Goal: Task Accomplishment & Management: Use online tool/utility

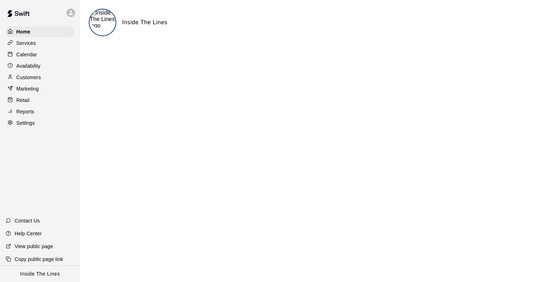
click at [37, 117] on div "Reports" at bounding box center [40, 111] width 69 height 11
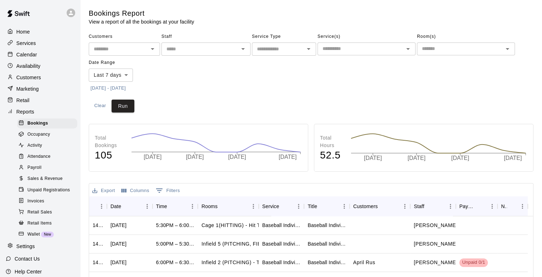
click at [57, 182] on span "Sales & Revenue" at bounding box center [44, 178] width 35 height 7
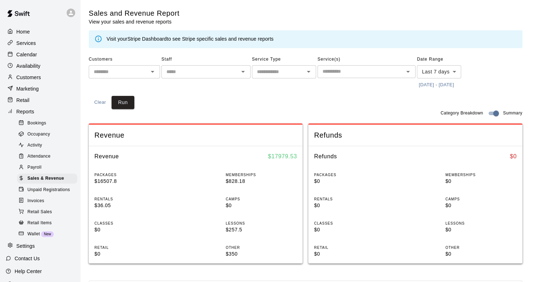
click at [437, 85] on button "[DATE] - [DATE]" at bounding box center [436, 84] width 39 height 11
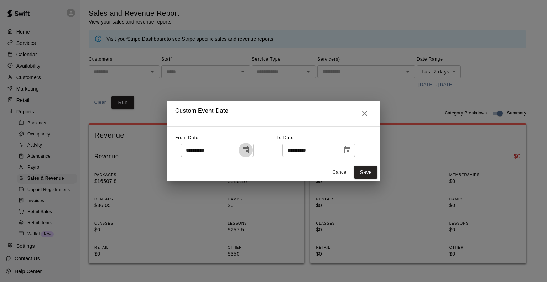
click at [250, 149] on icon "Choose date, selected date is Sep 9, 2025" at bounding box center [246, 150] width 9 height 9
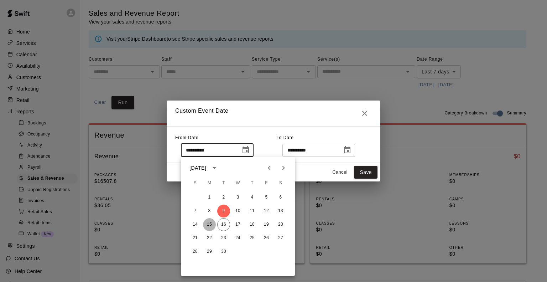
click at [207, 223] on button "15" at bounding box center [209, 224] width 13 height 13
type input "**********"
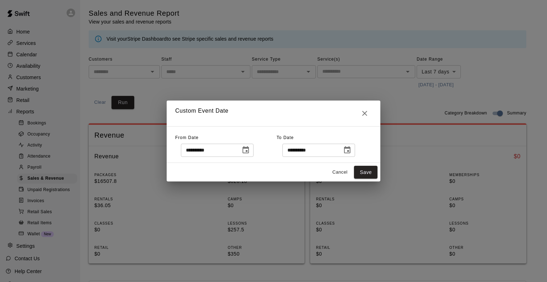
click at [351, 148] on icon "Choose date, selected date is Sep 16, 2025" at bounding box center [347, 149] width 6 height 7
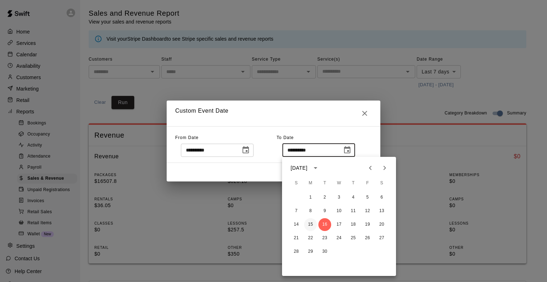
click at [310, 225] on button "15" at bounding box center [310, 224] width 13 height 13
type input "**********"
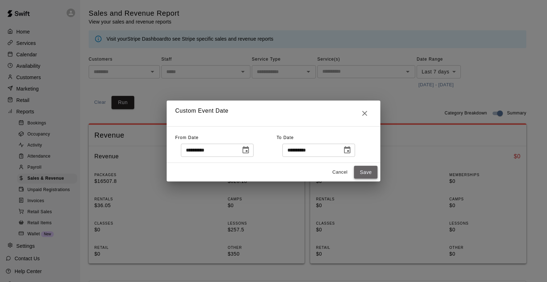
click at [369, 173] on button "Save" at bounding box center [366, 172] width 24 height 13
type input "******"
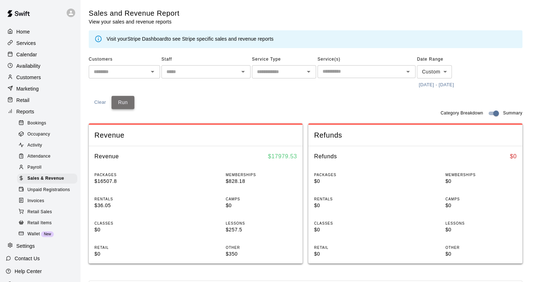
click at [117, 102] on button "Run" at bounding box center [123, 102] width 23 height 13
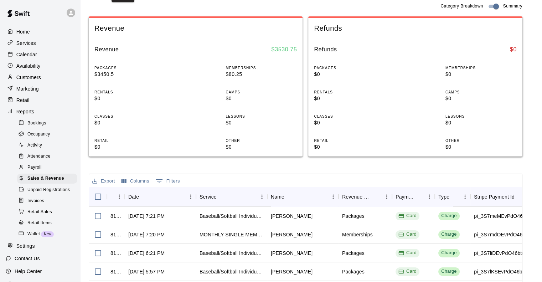
scroll to position [143, 0]
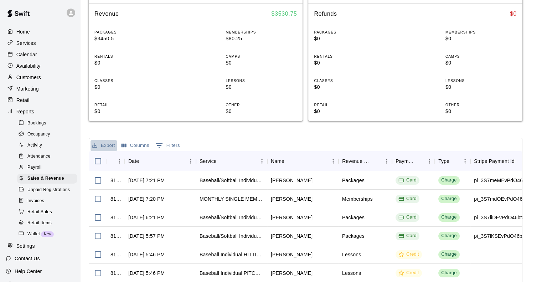
click at [100, 142] on button "Export" at bounding box center [104, 145] width 26 height 11
click at [107, 159] on li "Download as CSV" at bounding box center [118, 160] width 55 height 12
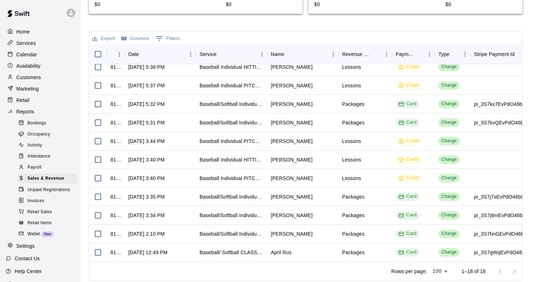
scroll to position [251, 0]
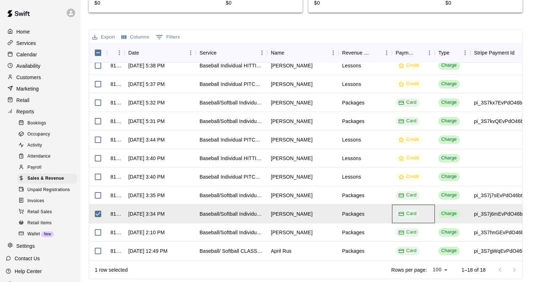
click at [409, 210] on div "Card" at bounding box center [407, 213] width 18 height 7
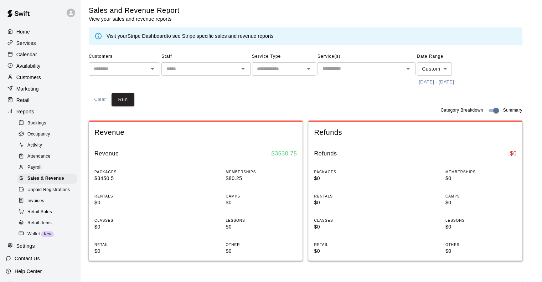
scroll to position [0, 0]
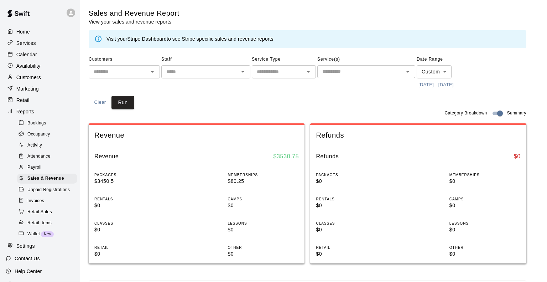
click at [439, 74] on body "Home Services Calendar Availability Customers Marketing Retail Reports Bookings…" at bounding box center [273, 266] width 547 height 533
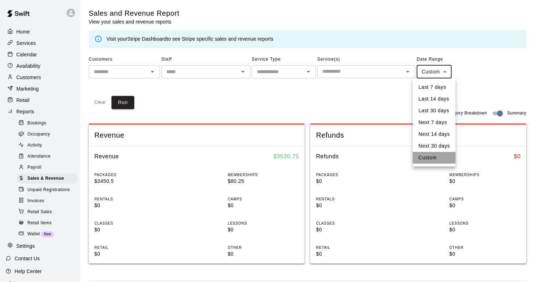
click at [434, 158] on li "Custom" at bounding box center [434, 158] width 43 height 12
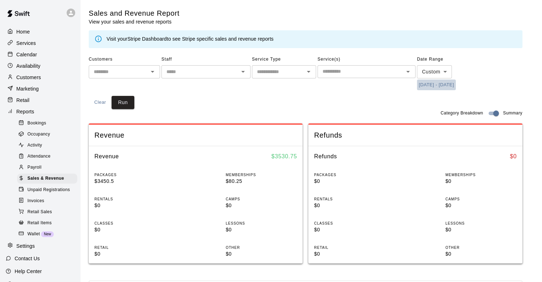
click at [439, 82] on button "[DATE] - [DATE]" at bounding box center [436, 84] width 39 height 11
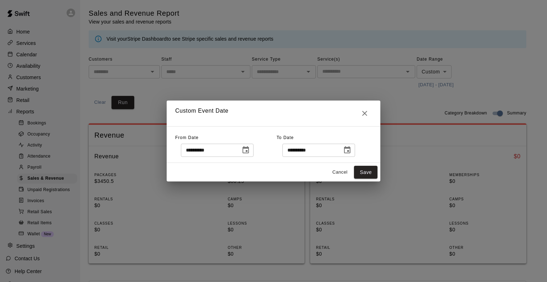
click at [249, 151] on icon "Choose date, selected date is Sep 15, 2025" at bounding box center [246, 149] width 6 height 7
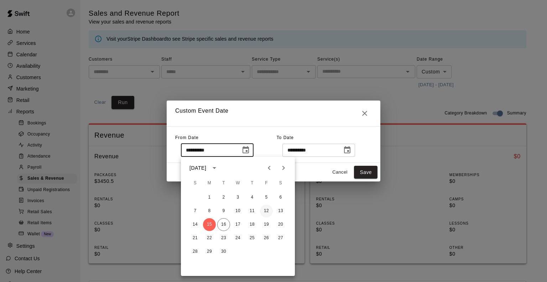
click at [266, 211] on button "12" at bounding box center [266, 211] width 13 height 13
type input "**********"
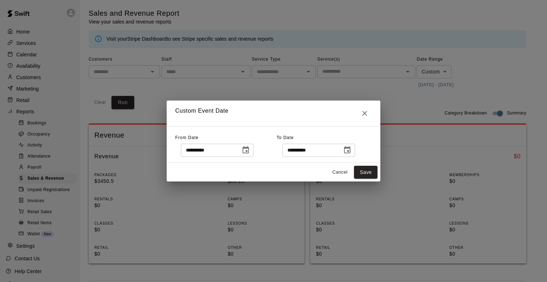
click at [351, 148] on icon "Choose date, selected date is Sep 15, 2025" at bounding box center [347, 149] width 6 height 7
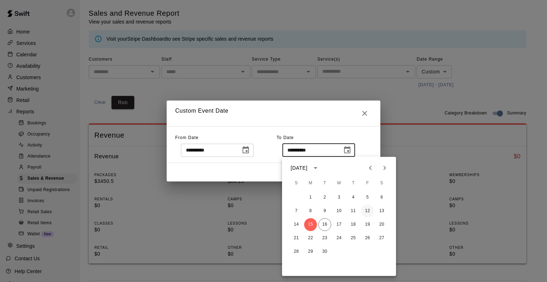
click at [366, 210] on button "12" at bounding box center [367, 211] width 13 height 13
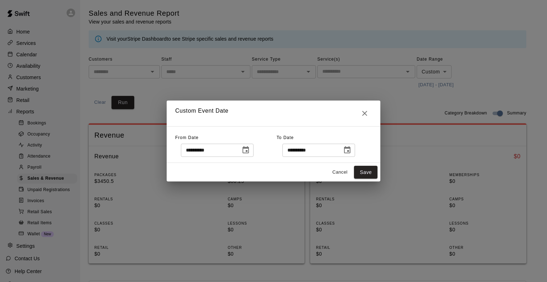
type input "**********"
click at [367, 172] on button "Save" at bounding box center [366, 172] width 24 height 13
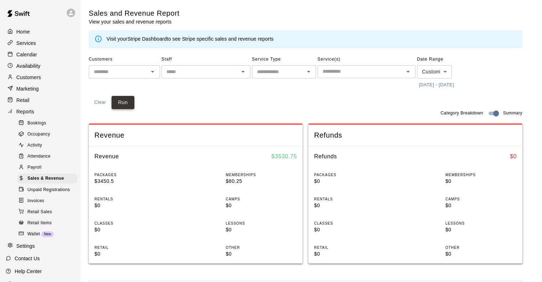
click at [117, 101] on button "Run" at bounding box center [123, 102] width 23 height 13
